Goal: Check status: Check status

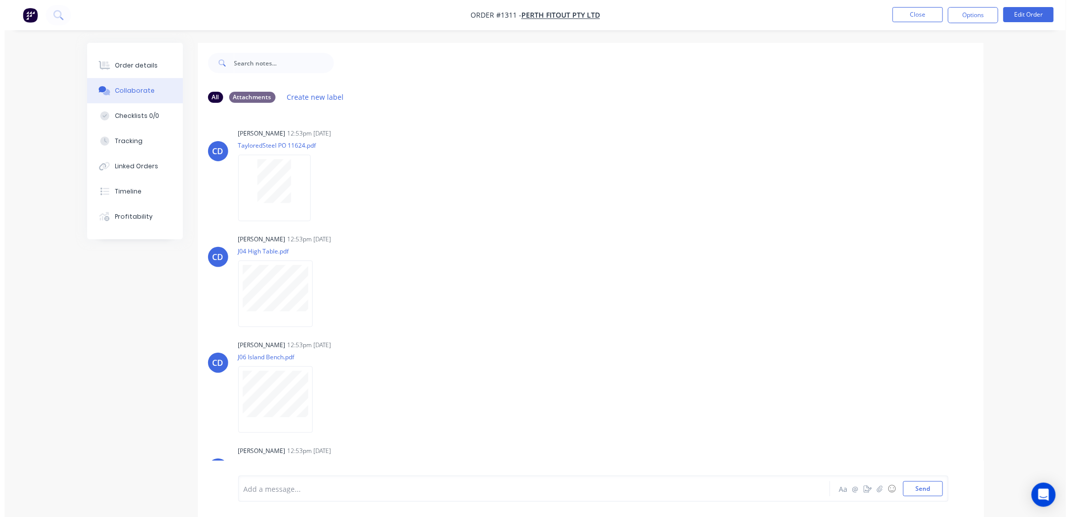
scroll to position [66, 0]
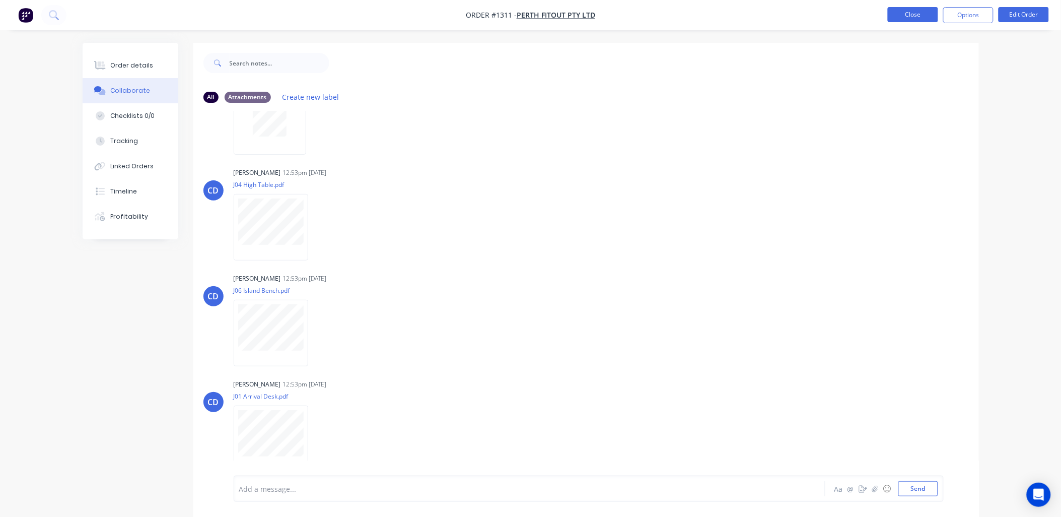
click at [906, 18] on button "Close" at bounding box center [913, 14] width 50 height 15
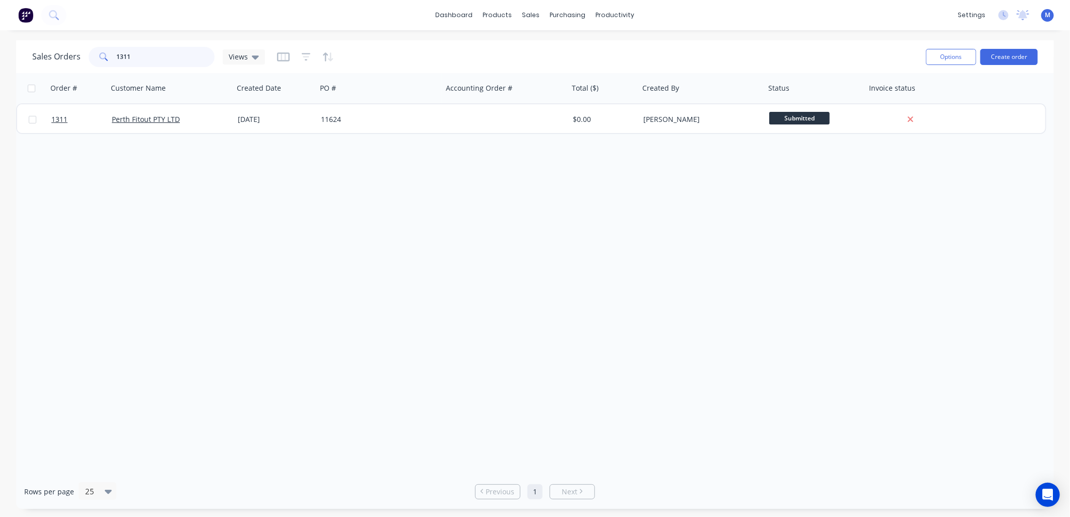
drag, startPoint x: 131, startPoint y: 58, endPoint x: 124, endPoint y: 58, distance: 7.1
click at [124, 58] on input "1311" at bounding box center [166, 57] width 98 height 20
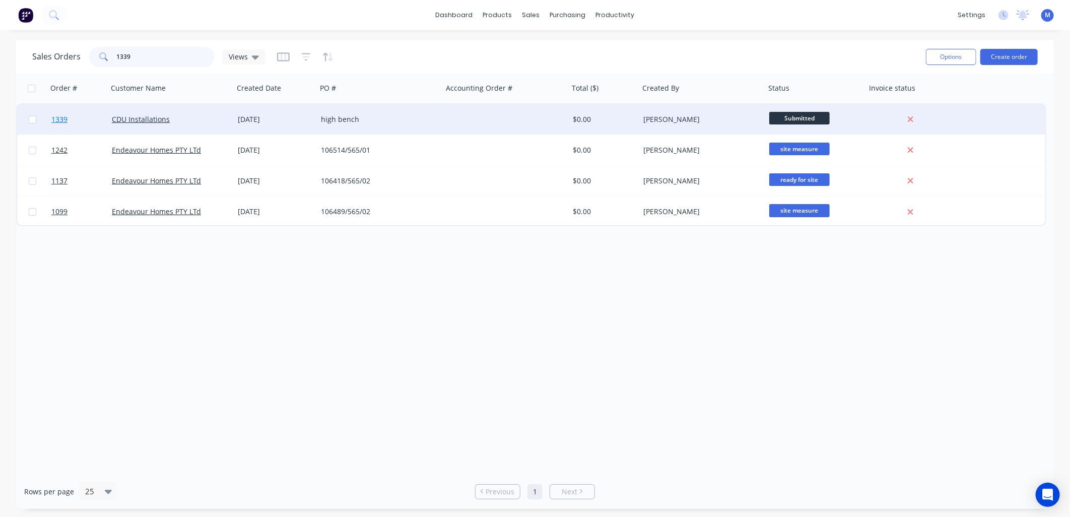
type input "1339"
click at [61, 118] on span "1339" at bounding box center [59, 119] width 16 height 10
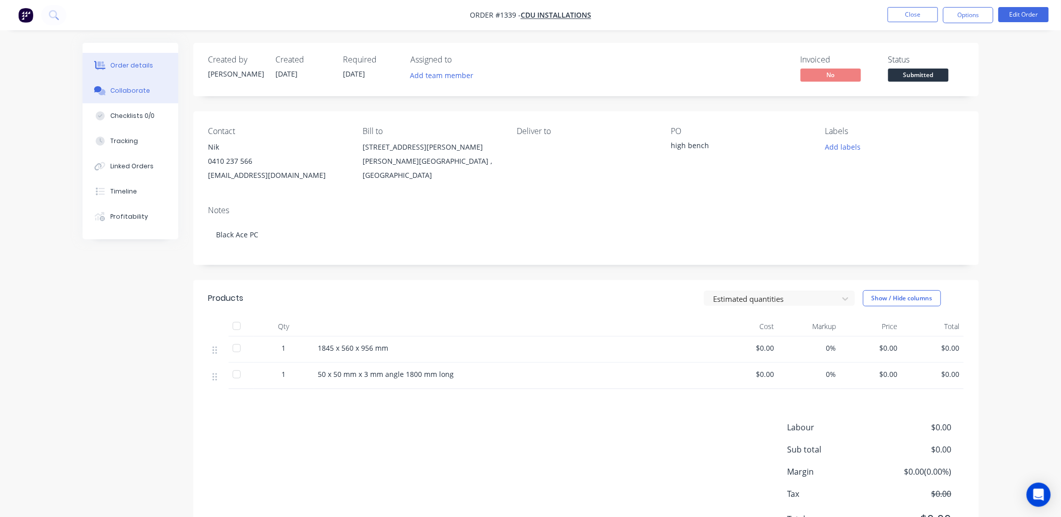
click at [138, 90] on div "Collaborate" at bounding box center [130, 90] width 40 height 9
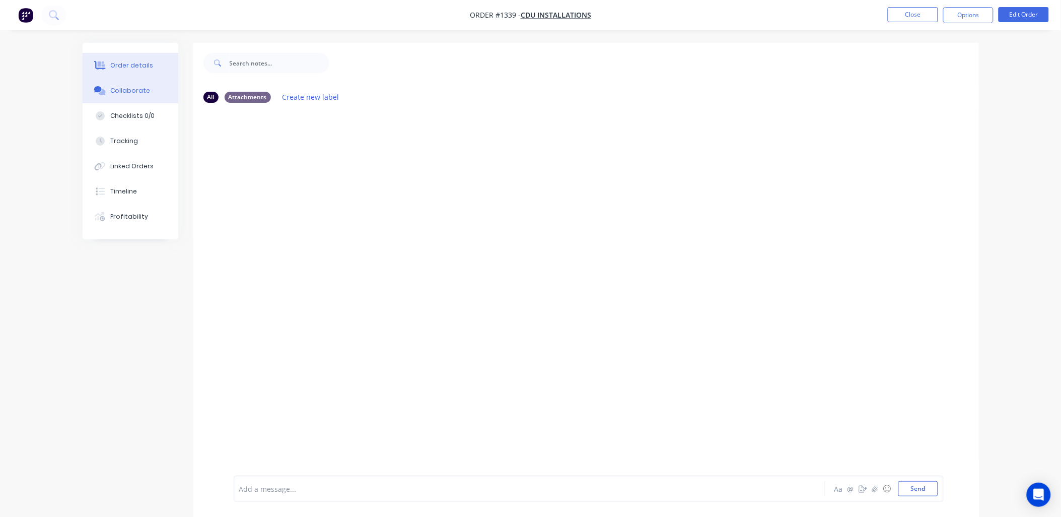
click at [147, 67] on div "Order details" at bounding box center [131, 65] width 43 height 9
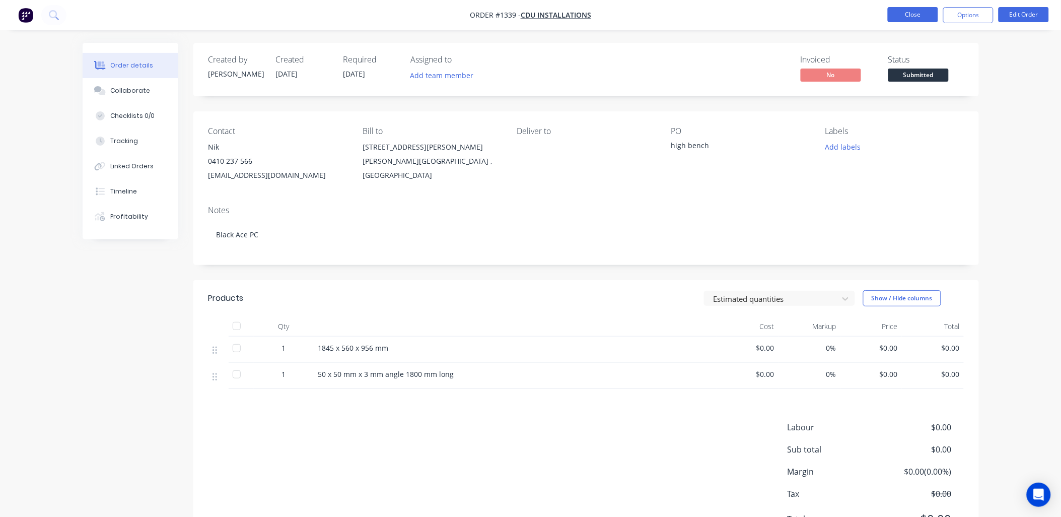
click at [922, 14] on button "Close" at bounding box center [913, 14] width 50 height 15
